Goal: Task Accomplishment & Management: Use online tool/utility

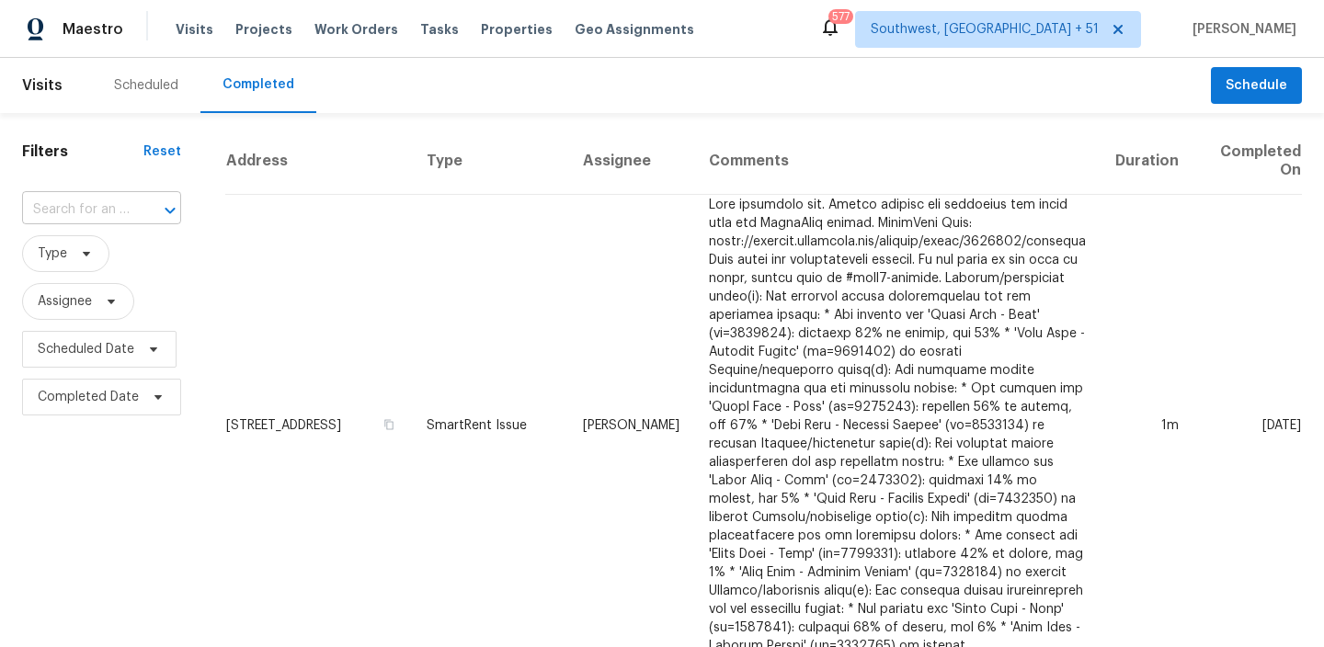
click at [121, 215] on input "text" at bounding box center [76, 210] width 108 height 29
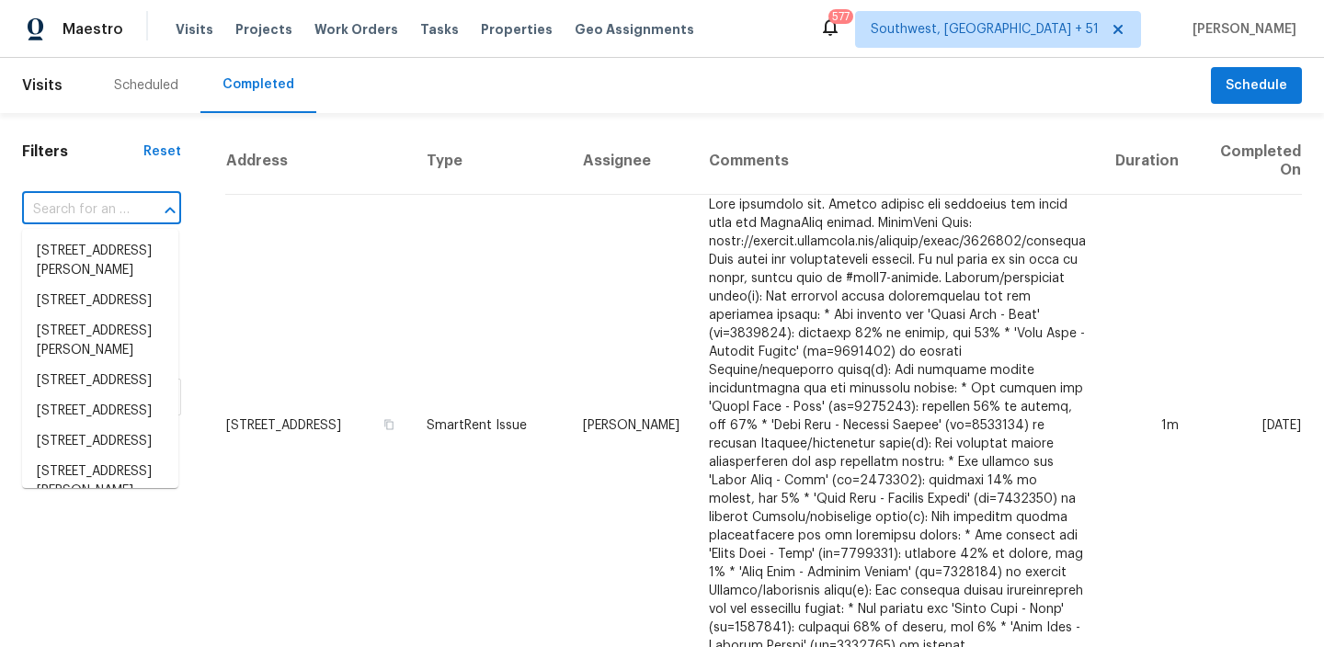
paste input "[STREET_ADDRESS]"
type input "[STREET_ADDRESS]"
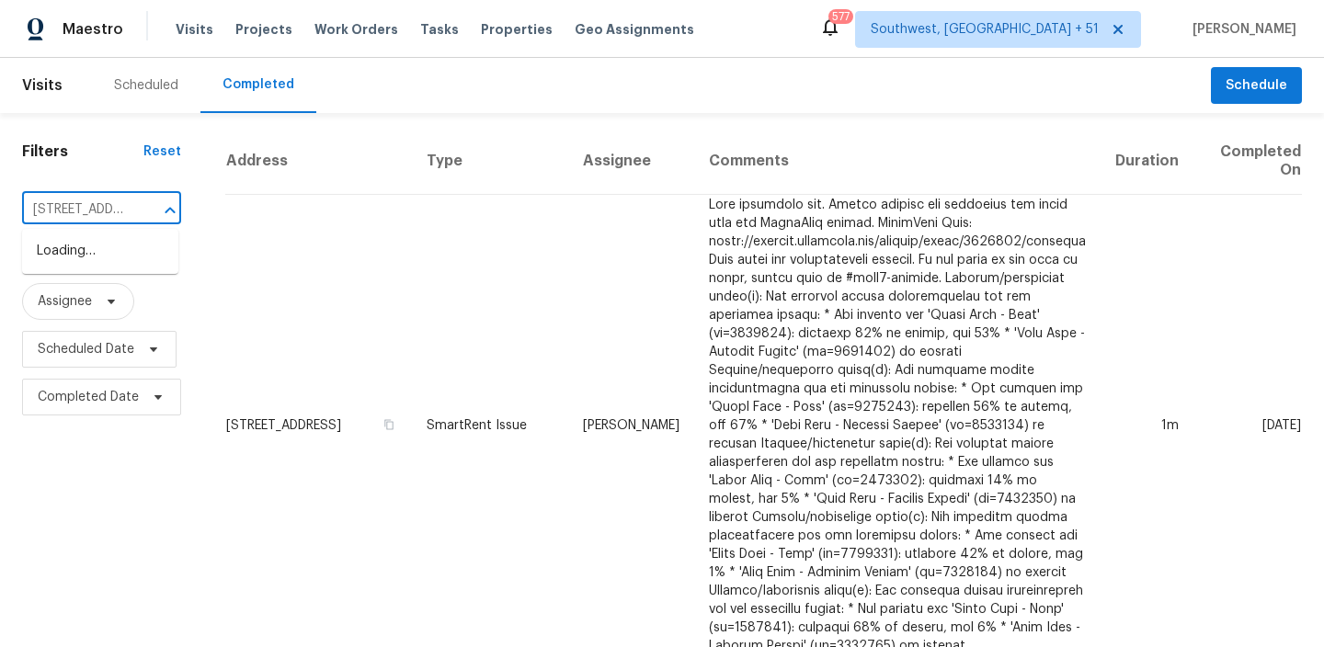
scroll to position [0, 154]
click at [88, 257] on li "[STREET_ADDRESS]" at bounding box center [100, 251] width 156 height 30
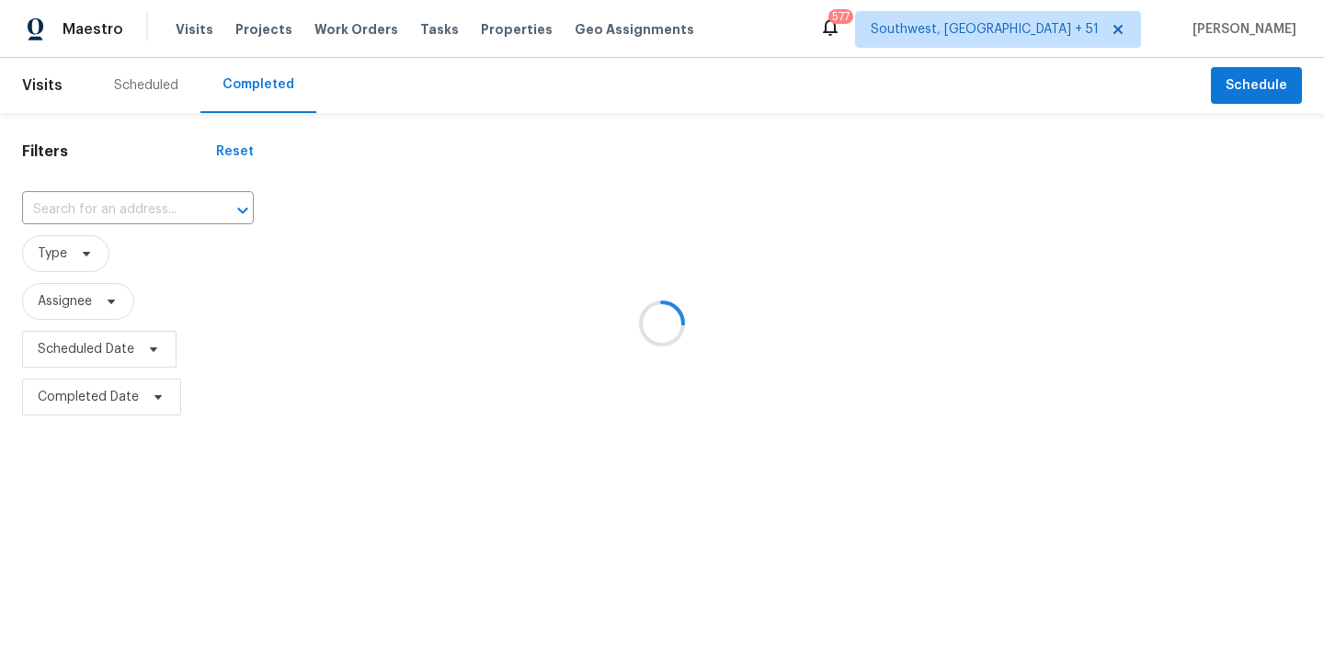
type input "[STREET_ADDRESS]"
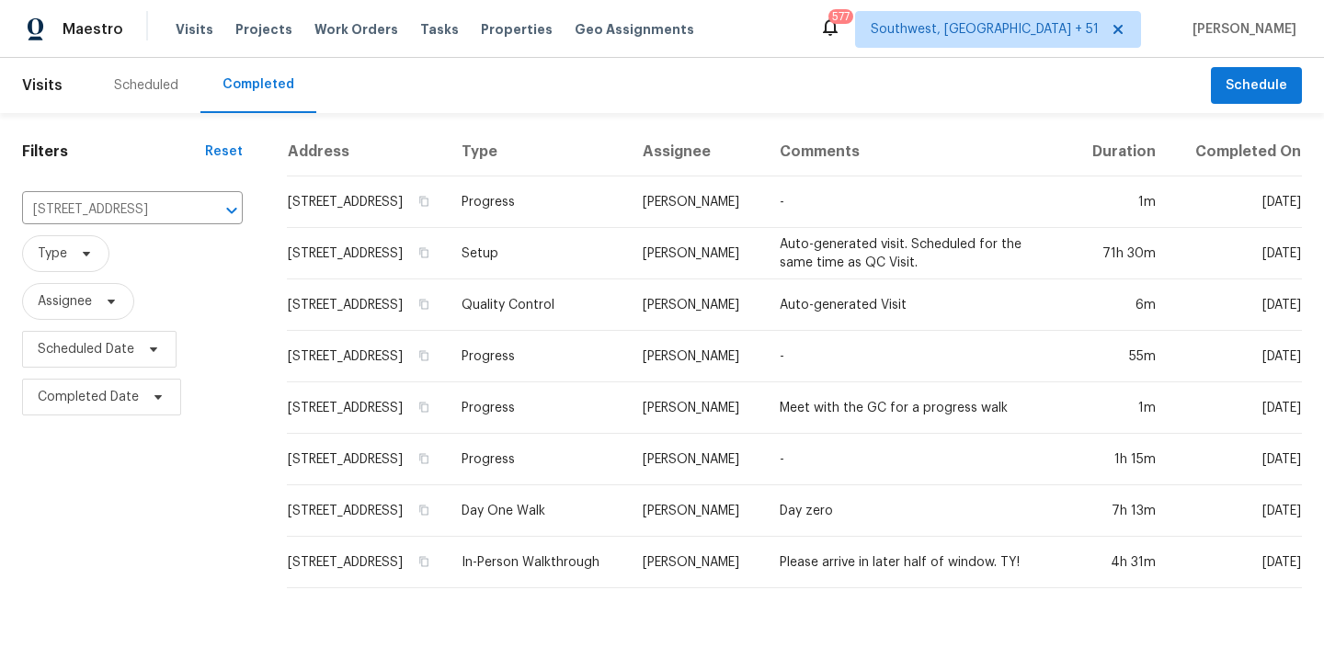
click at [581, 270] on td "Setup" at bounding box center [538, 253] width 182 height 51
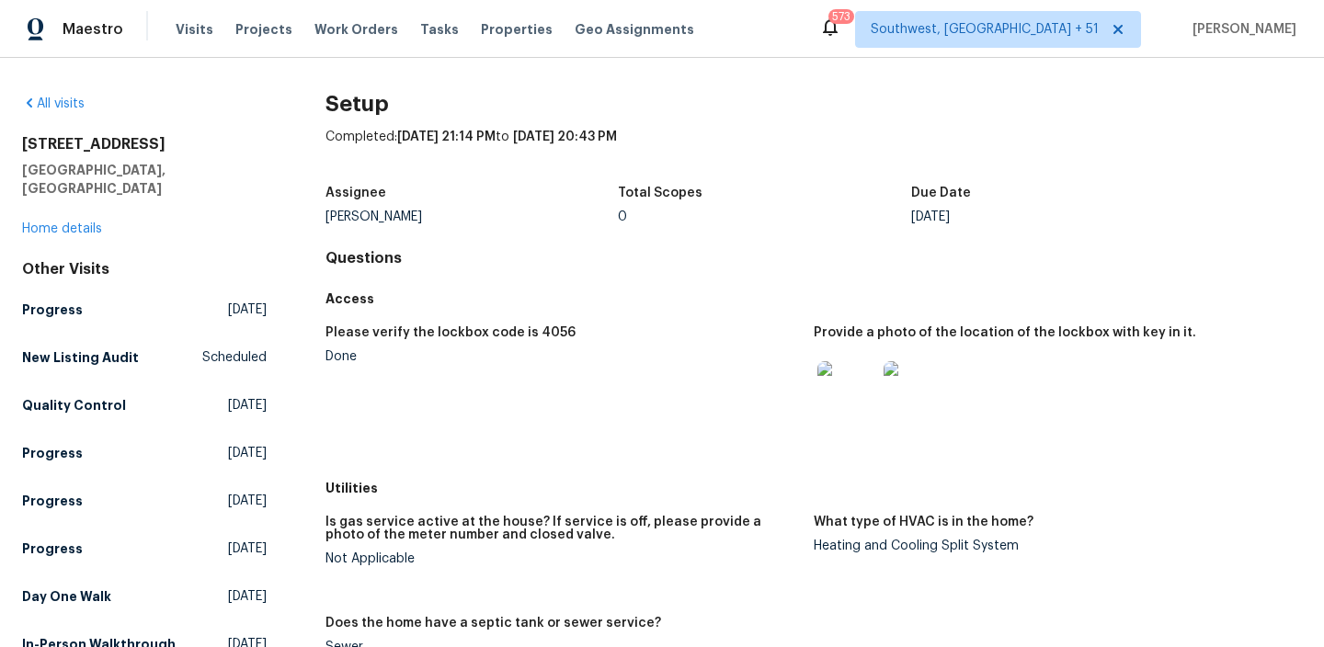
scroll to position [790, 0]
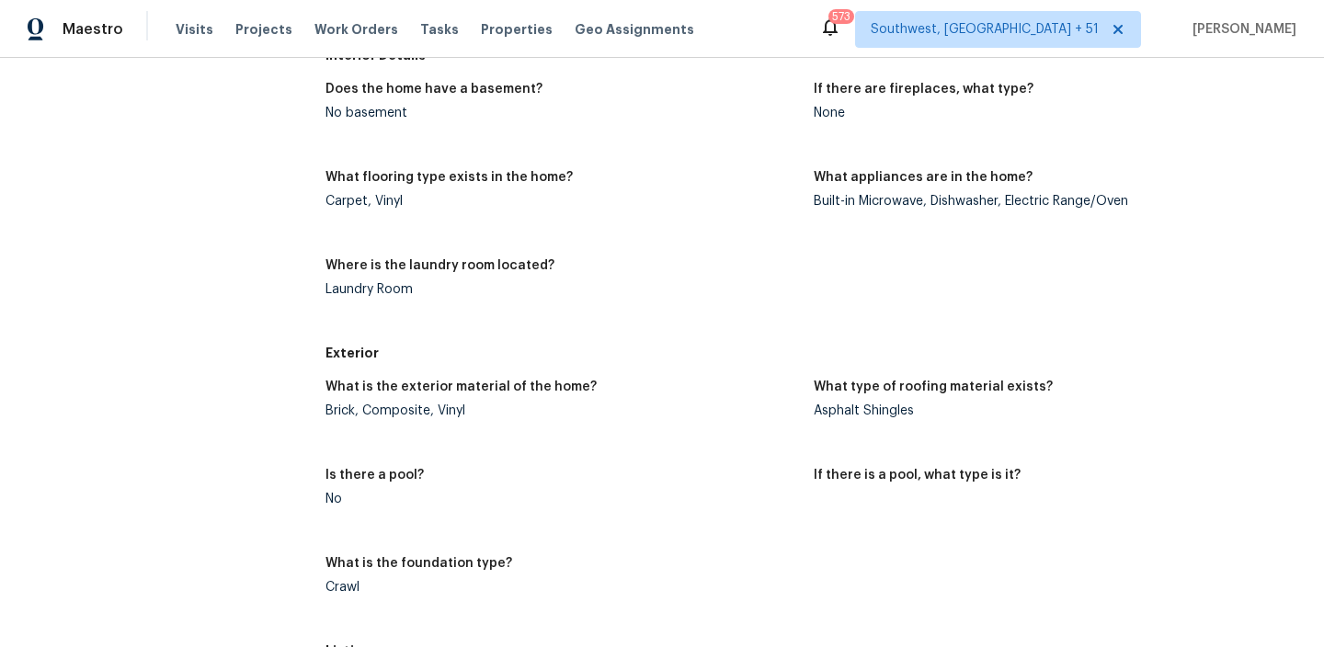
click at [416, 410] on div "Brick, Composite, Vinyl" at bounding box center [561, 411] width 473 height 13
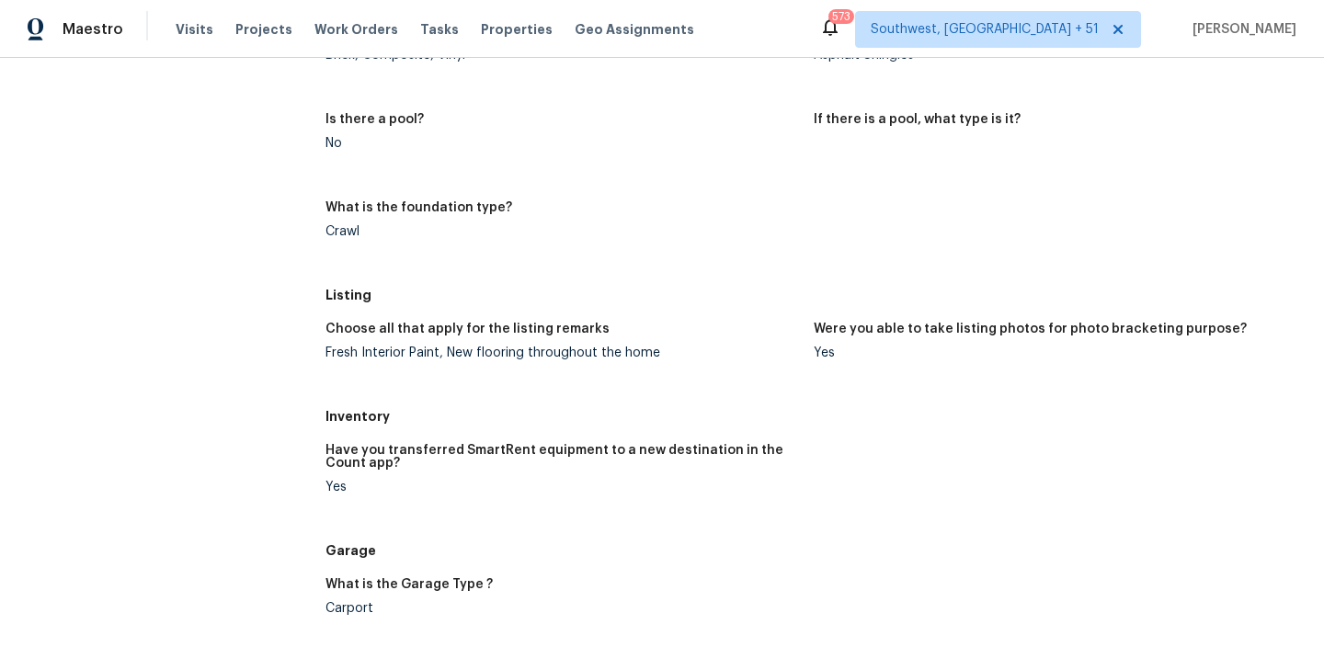
scroll to position [614, 0]
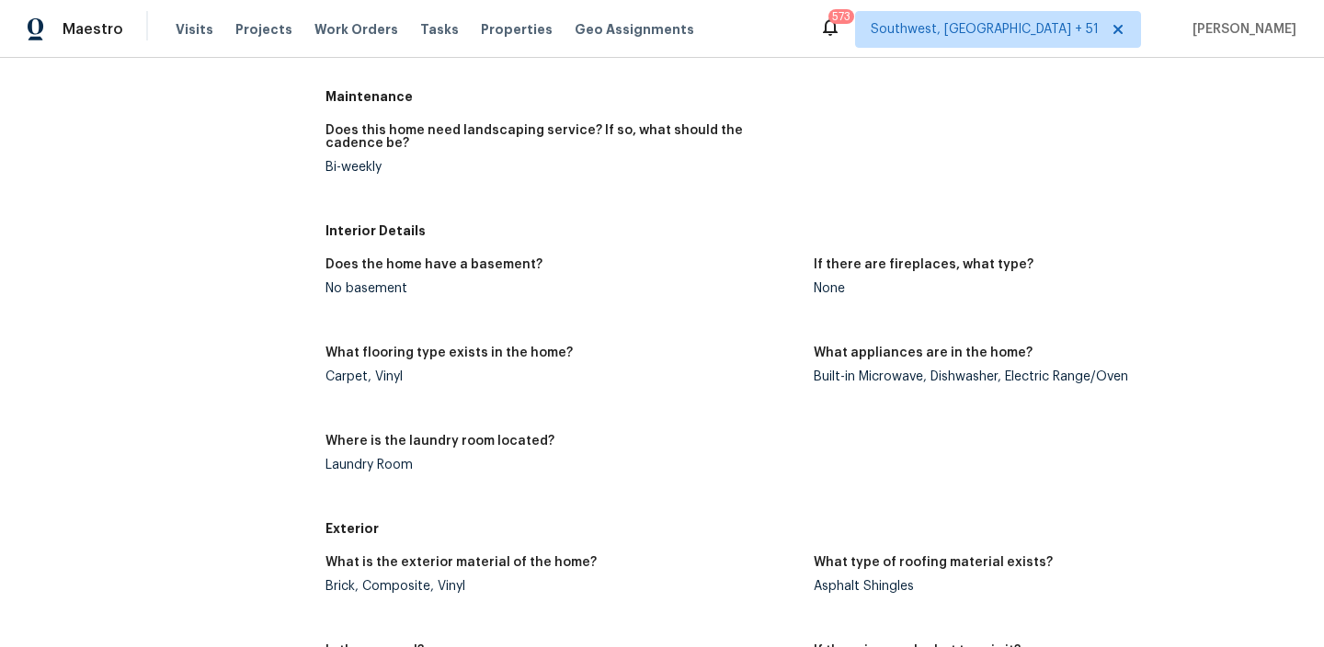
click at [434, 368] on div "What flooring type exists in the home?" at bounding box center [561, 359] width 473 height 24
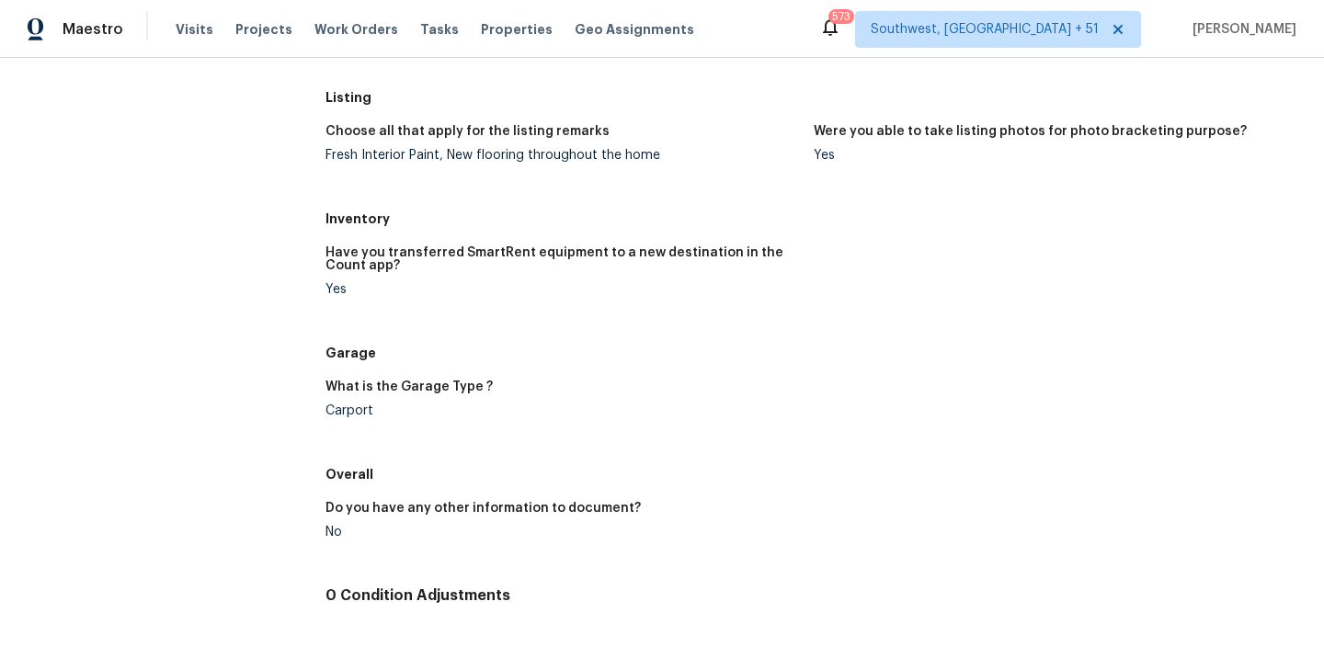
click at [422, 415] on div "Carport" at bounding box center [561, 411] width 473 height 13
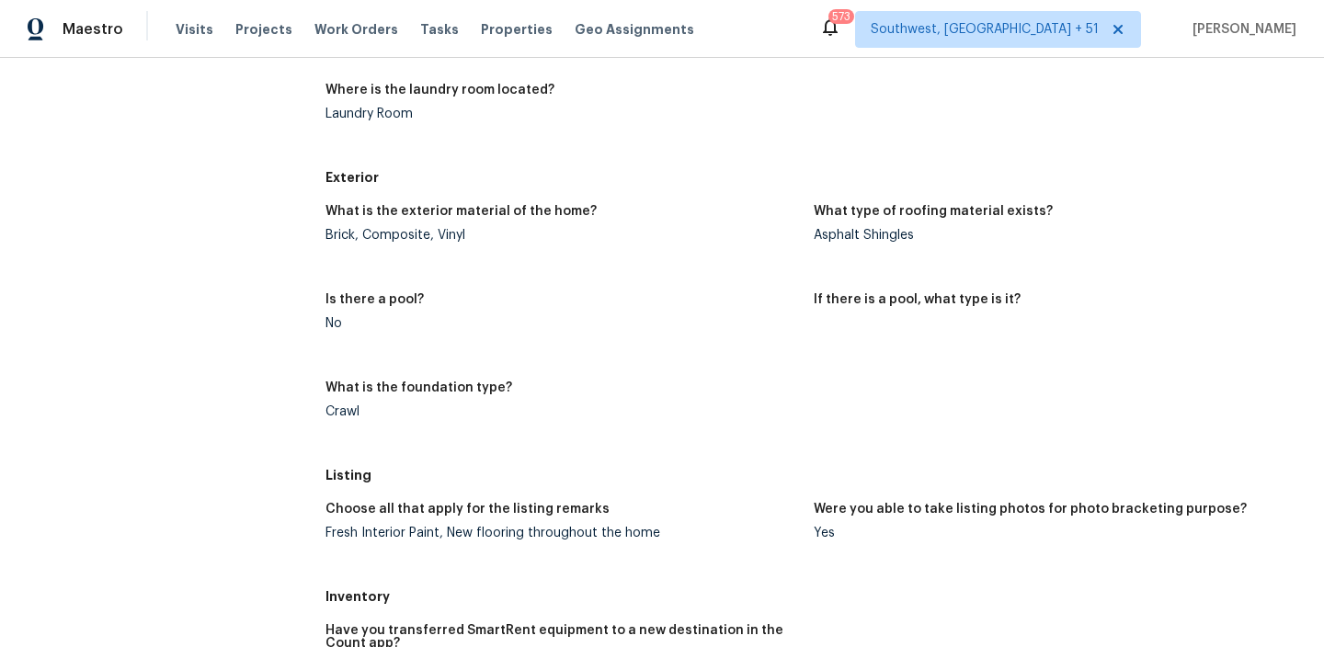
scroll to position [193, 0]
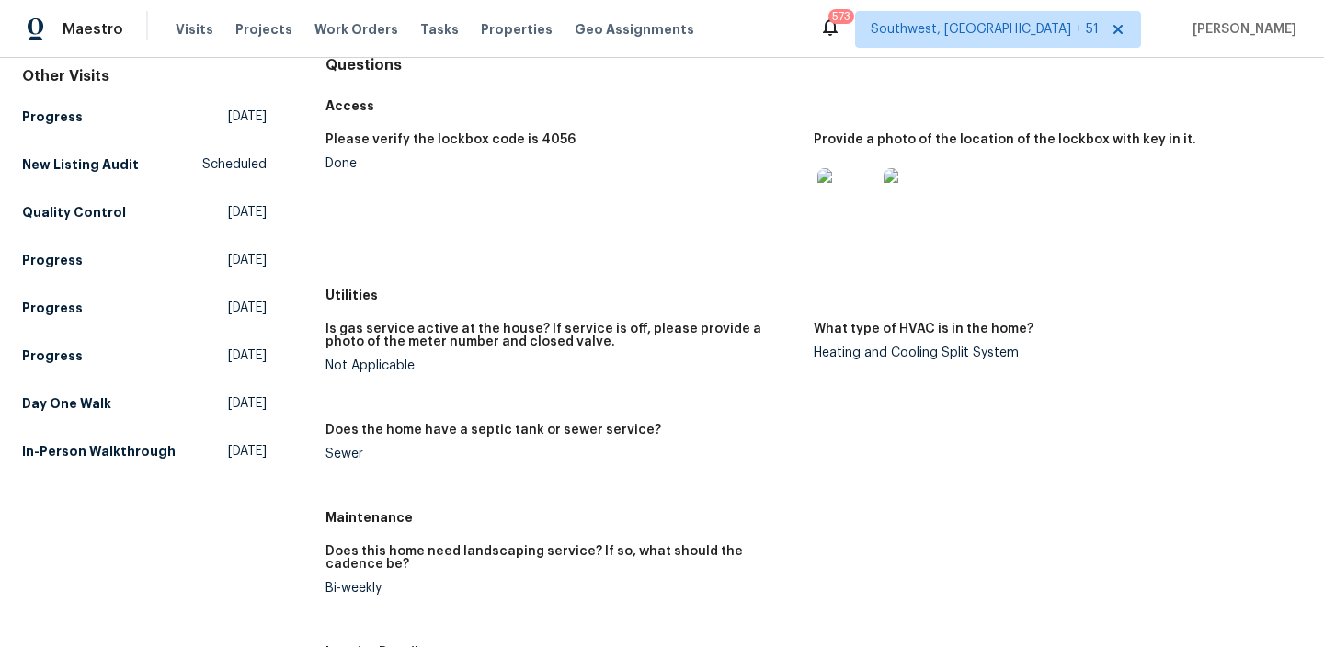
click at [955, 349] on div "Heating and Cooling Split System" at bounding box center [1050, 353] width 473 height 13
